Goal: Transaction & Acquisition: Purchase product/service

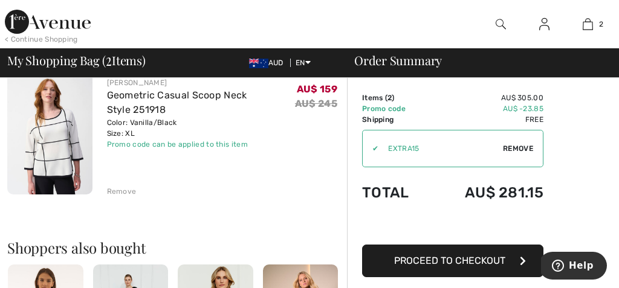
scroll to position [252, 0]
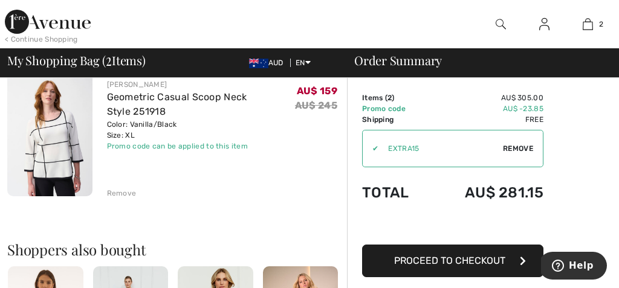
click at [367, 129] on td "✔ Apply Remove" at bounding box center [452, 148] width 181 height 47
click at [218, 96] on link "Geometric Casual Scoop Neck Style 251918" at bounding box center [177, 104] width 140 height 26
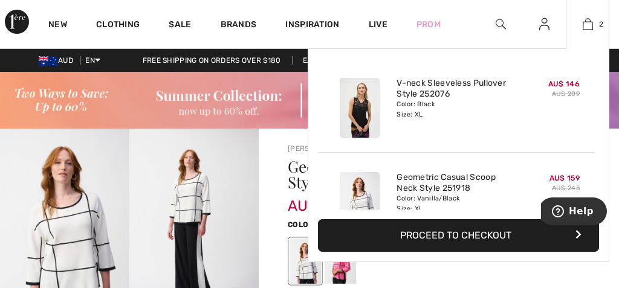
click at [514, 137] on div "V-neck Sleeveless Pullover Style 252076 Color: Black Size: XL" at bounding box center [456, 108] width 129 height 70
click at [587, 24] on img at bounding box center [588, 24] width 10 height 15
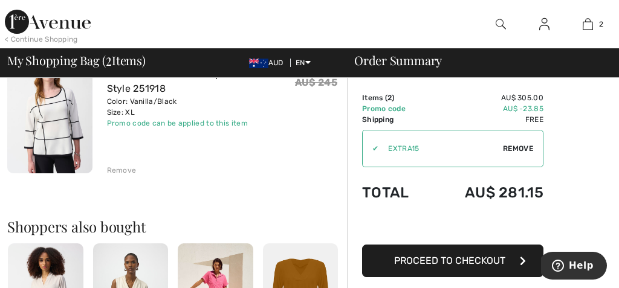
scroll to position [268, 0]
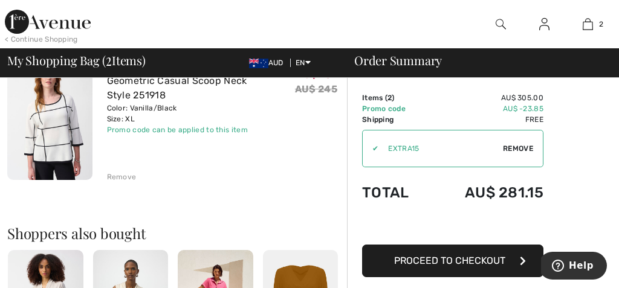
click at [115, 176] on div "Remove" at bounding box center [122, 177] width 30 height 11
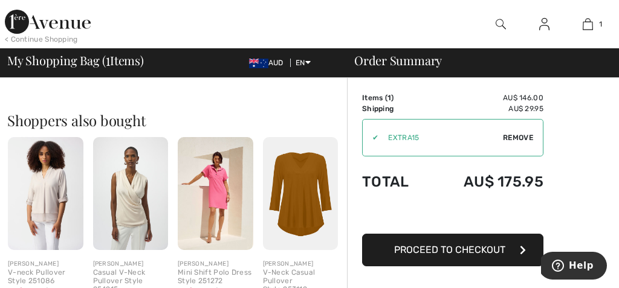
scroll to position [246, 0]
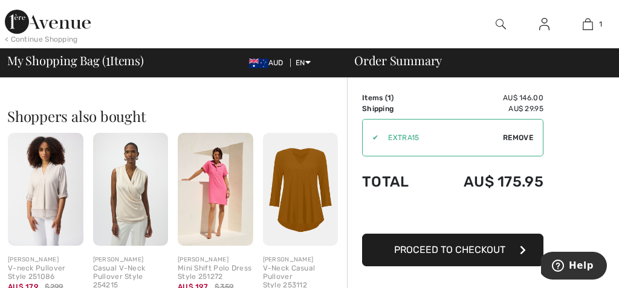
click at [128, 195] on img at bounding box center [131, 189] width 76 height 113
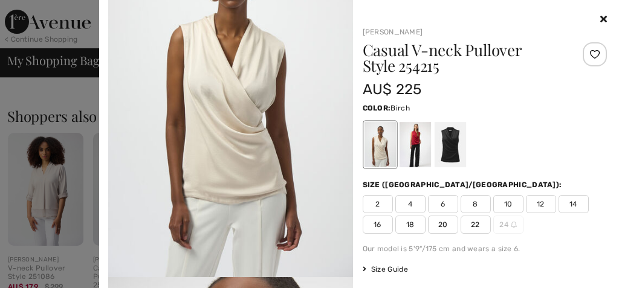
scroll to position [96, 0]
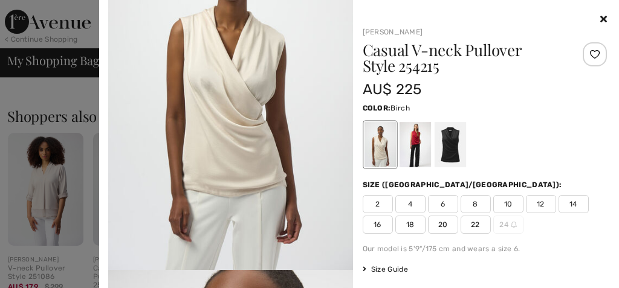
click at [605, 19] on icon at bounding box center [603, 19] width 7 height 10
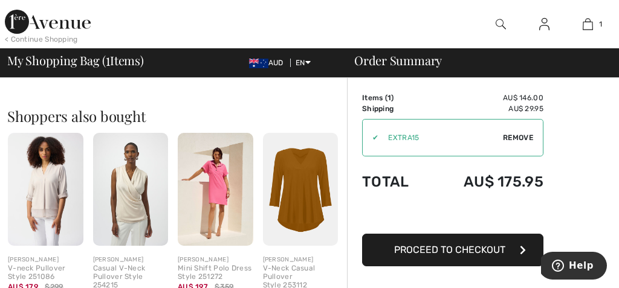
click at [48, 184] on img at bounding box center [46, 189] width 76 height 113
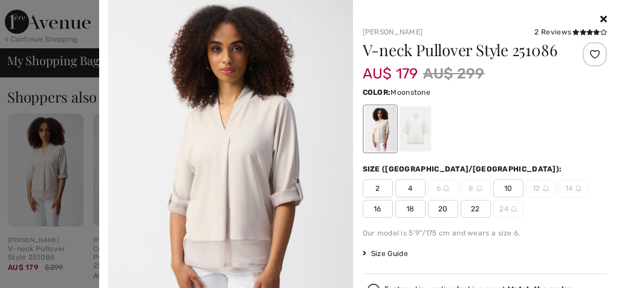
scroll to position [266, 0]
click at [604, 17] on icon at bounding box center [603, 19] width 7 height 10
